Goal: Task Accomplishment & Management: Use online tool/utility

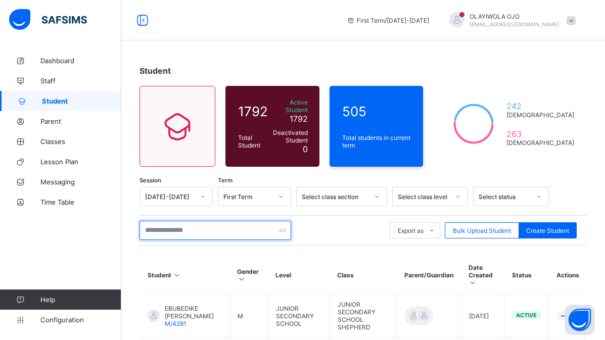
click at [168, 225] on input "text" at bounding box center [215, 230] width 152 height 19
click at [207, 225] on input "**********" at bounding box center [215, 230] width 152 height 19
click at [161, 225] on input "**********" at bounding box center [215, 230] width 152 height 19
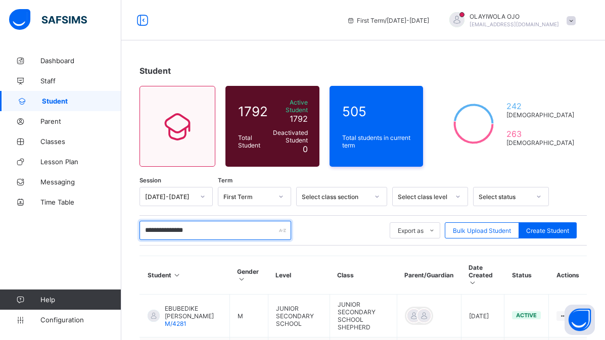
click at [160, 225] on input "**********" at bounding box center [215, 230] width 152 height 19
type input "*"
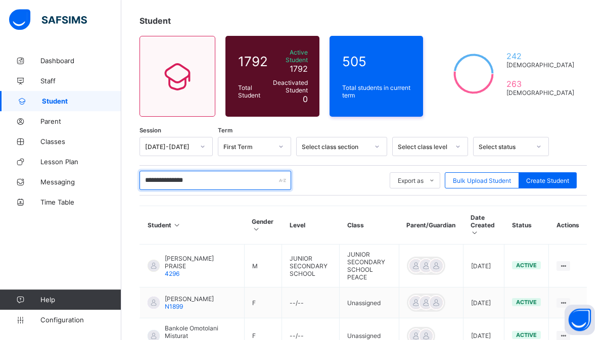
scroll to position [52, 0]
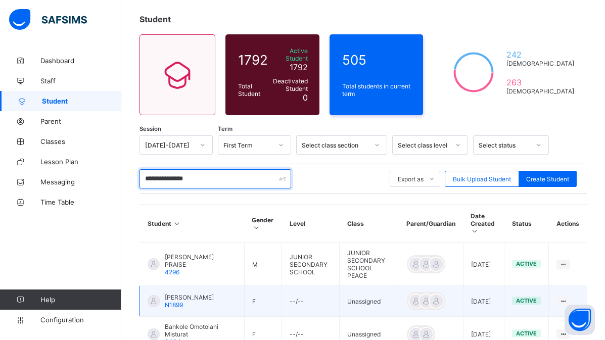
type input "**********"
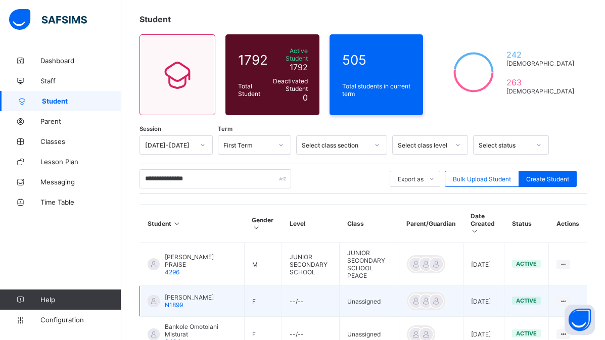
click at [303, 286] on td "--/--" at bounding box center [311, 301] width 58 height 31
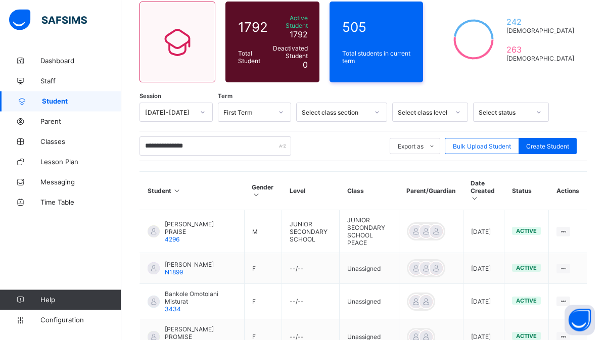
scroll to position [103, 0]
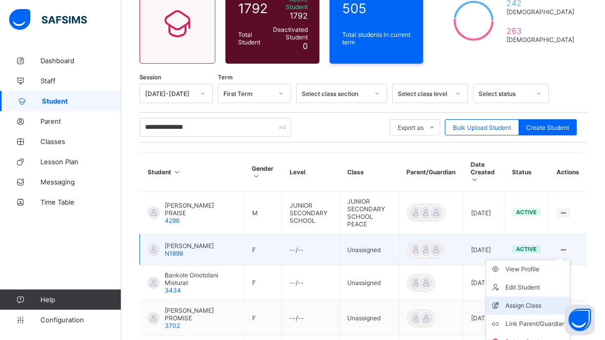
click at [526, 300] on div "Assign Class" at bounding box center [535, 305] width 60 height 10
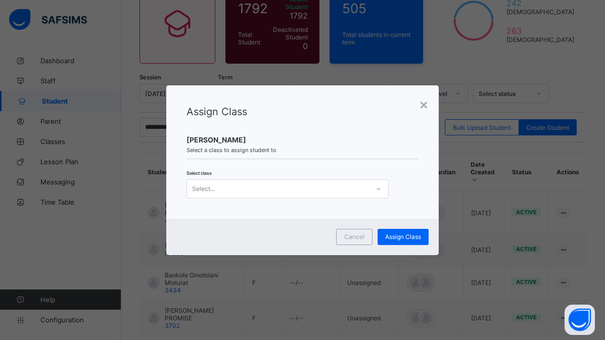
click at [216, 191] on div "Select..." at bounding box center [278, 189] width 182 height 14
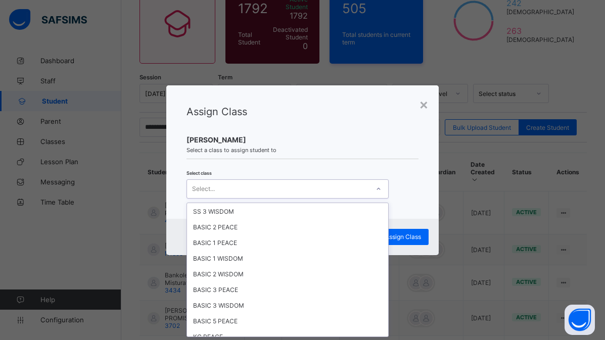
scroll to position [364, 0]
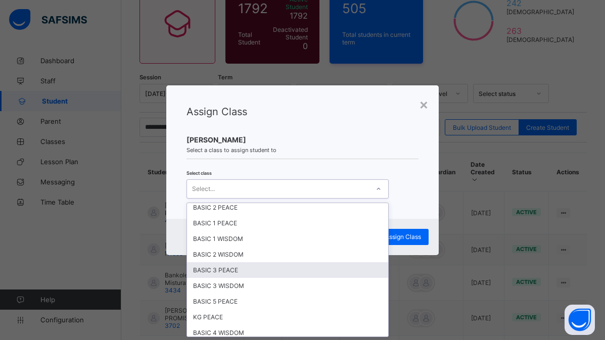
click at [214, 269] on div "BASIC 3 PEACE" at bounding box center [287, 270] width 201 height 16
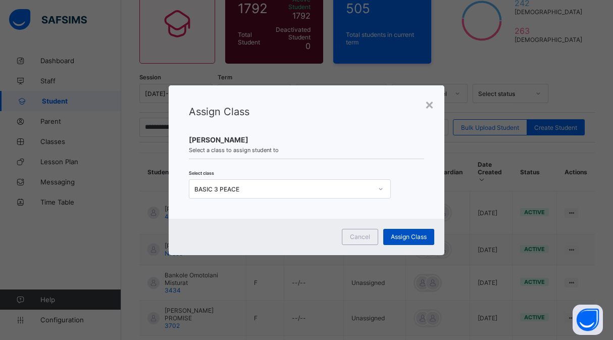
click at [406, 236] on span "Assign Class" at bounding box center [409, 237] width 36 height 8
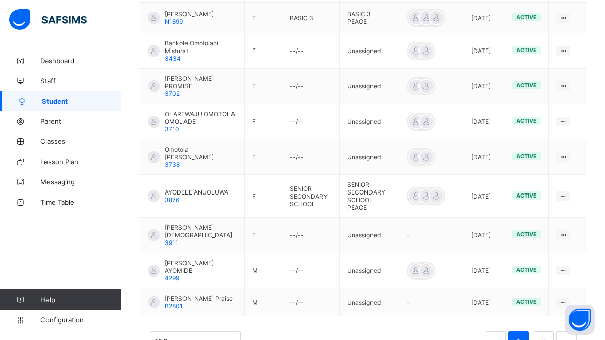
scroll to position [361, 0]
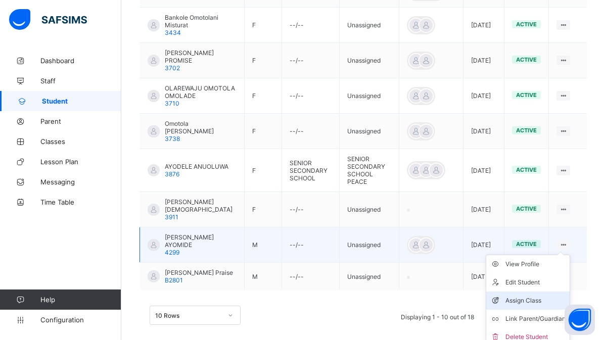
click at [520, 295] on div "Assign Class" at bounding box center [535, 300] width 60 height 10
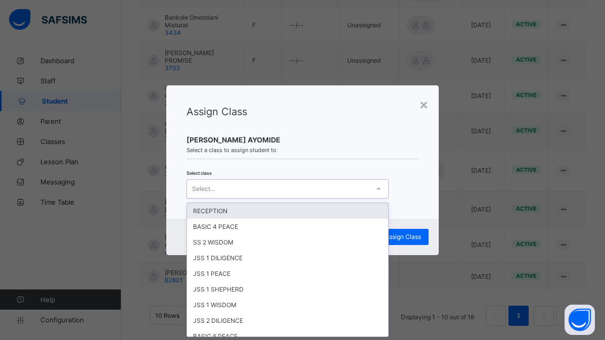
click at [227, 186] on div "Select..." at bounding box center [278, 189] width 182 height 14
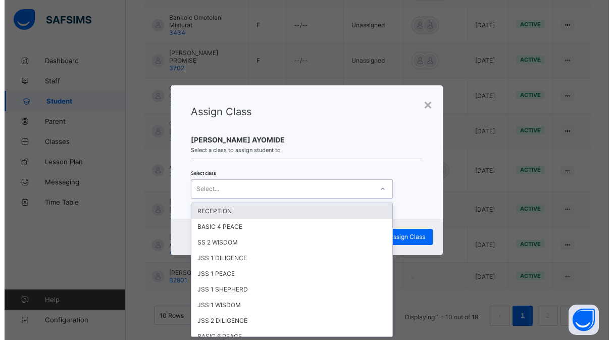
scroll to position [0, 0]
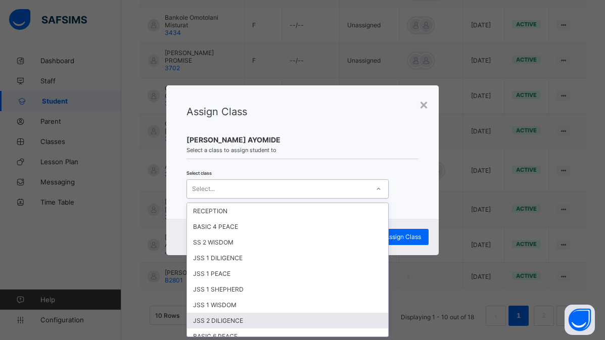
click at [216, 319] on div "JSS 2 DILIGENCE" at bounding box center [287, 321] width 201 height 16
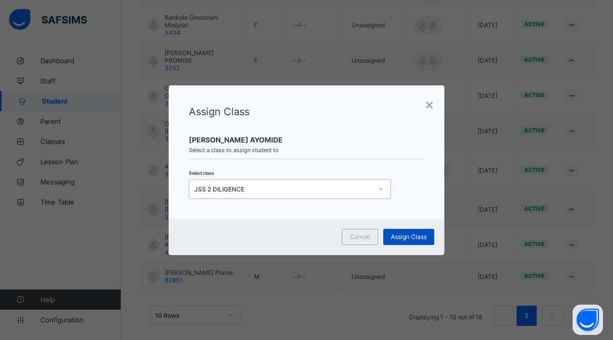
click at [400, 236] on span "Assign Class" at bounding box center [409, 237] width 36 height 8
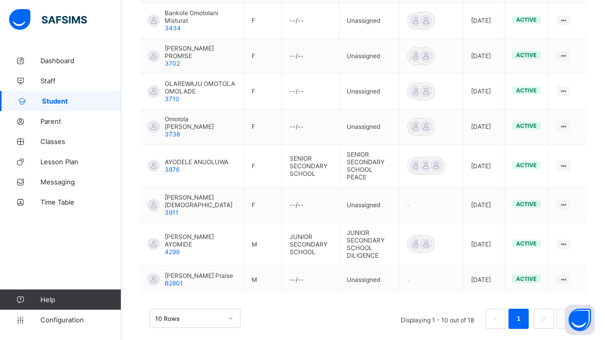
scroll to position [379, 0]
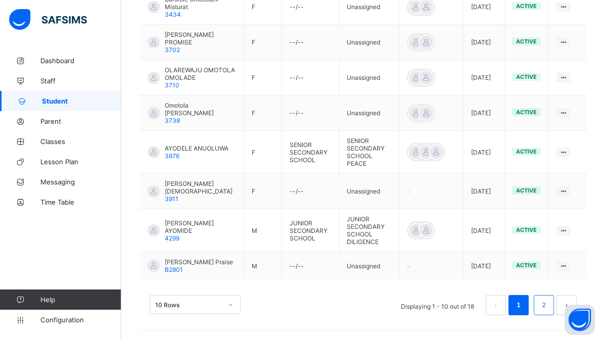
click at [548, 302] on link "2" at bounding box center [543, 304] width 10 height 13
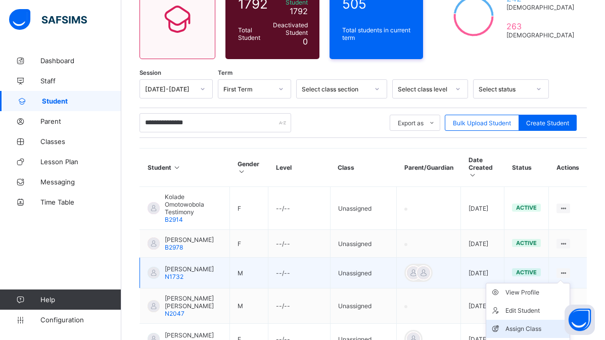
click at [523, 324] on div "Assign Class" at bounding box center [535, 329] width 60 height 10
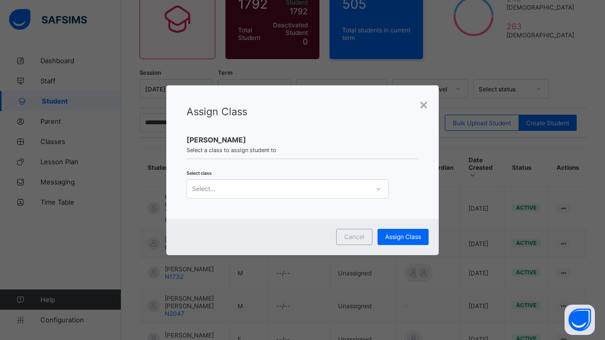
scroll to position [0, 0]
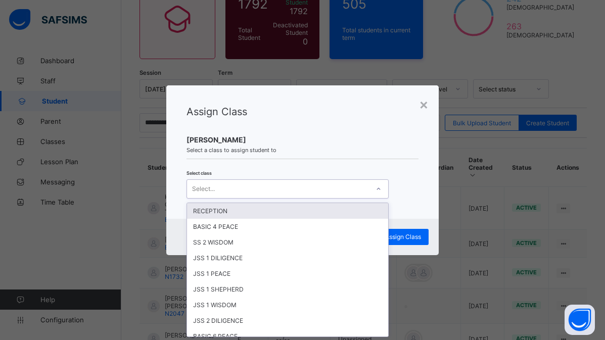
click at [216, 189] on div "Select..." at bounding box center [278, 189] width 182 height 14
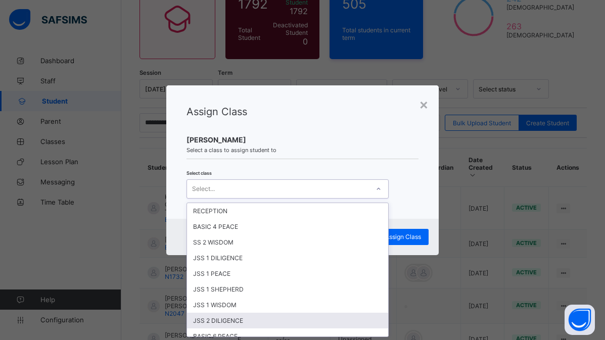
click at [234, 317] on div "JSS 2 DILIGENCE" at bounding box center [287, 321] width 201 height 16
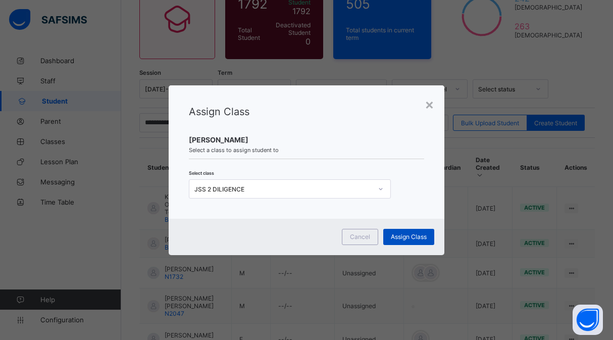
click at [408, 235] on span "Assign Class" at bounding box center [409, 237] width 36 height 8
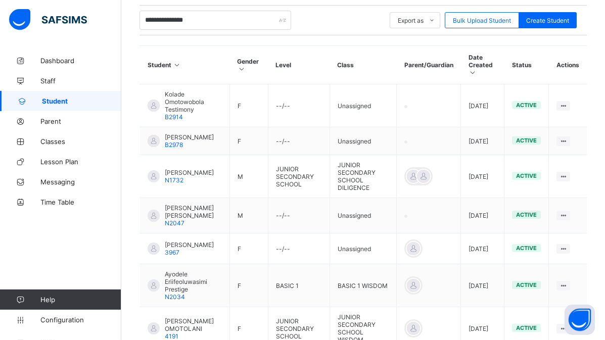
scroll to position [211, 0]
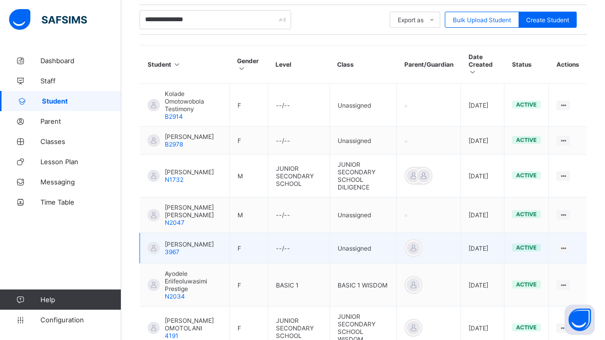
click at [254, 235] on td "F" at bounding box center [248, 248] width 38 height 31
click at [567, 244] on icon at bounding box center [563, 248] width 9 height 8
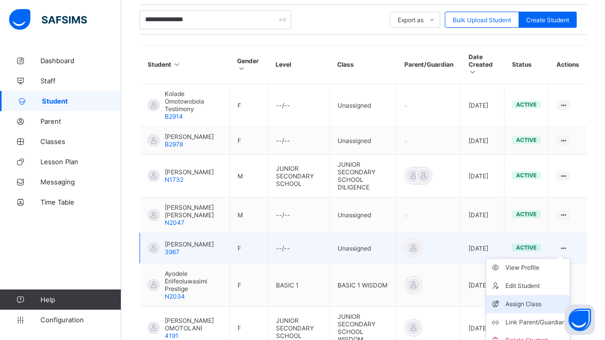
click at [524, 299] on div "Assign Class" at bounding box center [535, 304] width 60 height 10
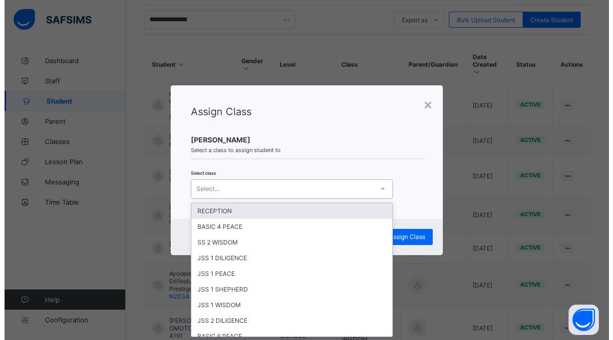
scroll to position [0, 0]
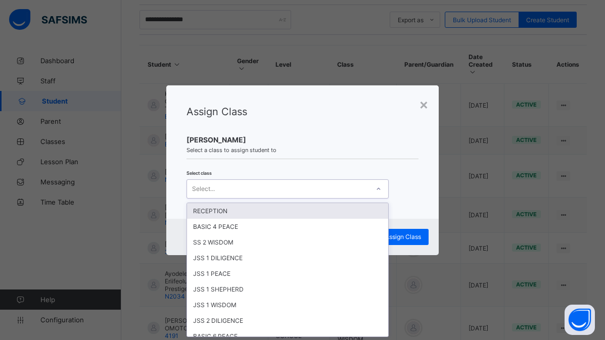
click at [225, 189] on div "Select..." at bounding box center [278, 189] width 182 height 14
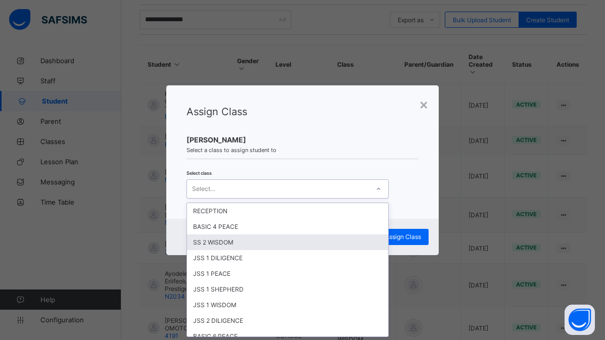
click at [215, 239] on div "SS 2 WISDOM" at bounding box center [287, 242] width 201 height 16
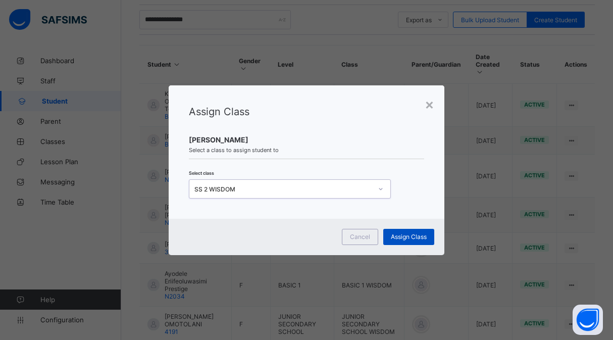
click at [402, 237] on span "Assign Class" at bounding box center [409, 237] width 36 height 8
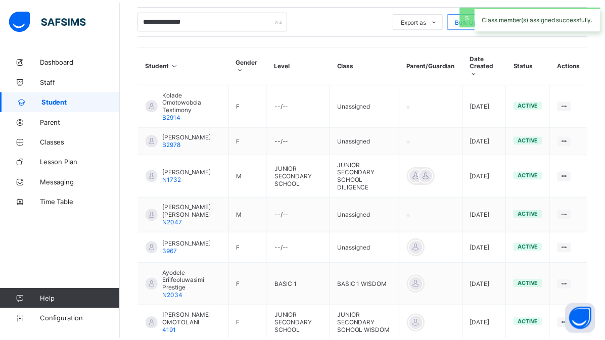
scroll to position [108, 0]
